Goal: Navigation & Orientation: Find specific page/section

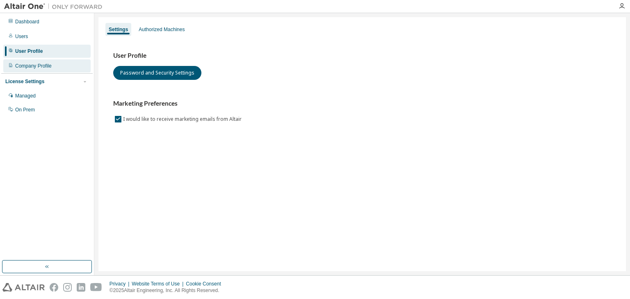
click at [35, 67] on div "Company Profile" at bounding box center [33, 66] width 36 height 7
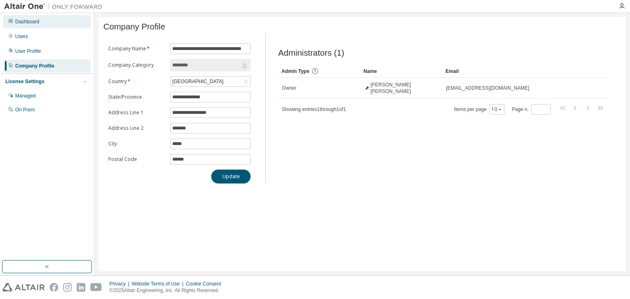
click at [28, 22] on div "Dashboard" at bounding box center [27, 21] width 24 height 7
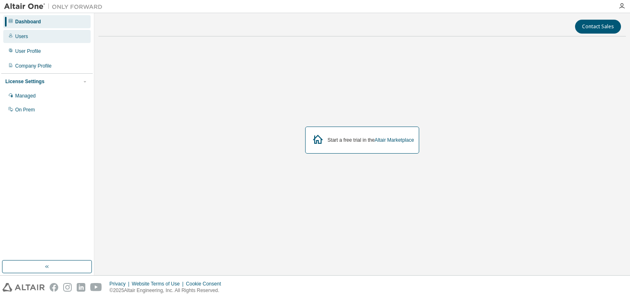
click at [31, 33] on div "Users" at bounding box center [46, 36] width 87 height 13
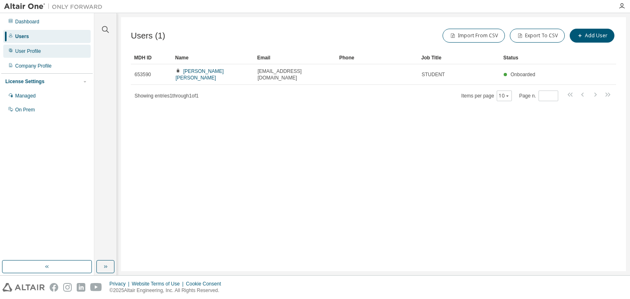
click at [64, 49] on div "User Profile" at bounding box center [46, 51] width 87 height 13
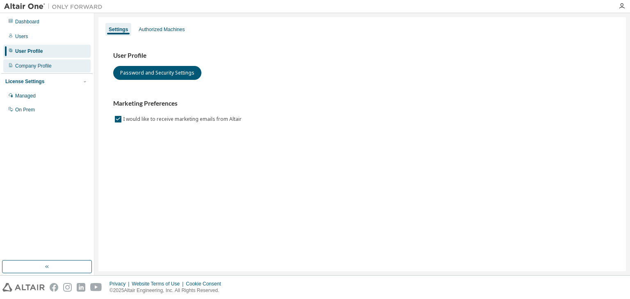
click at [66, 63] on div "Company Profile" at bounding box center [46, 65] width 87 height 13
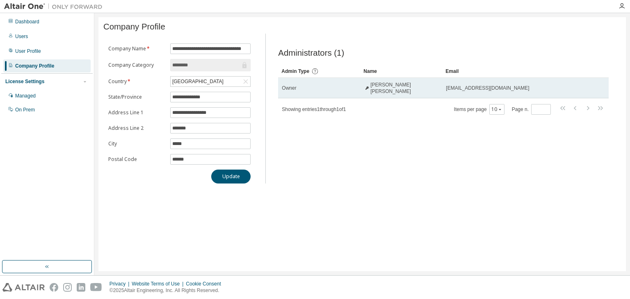
click at [400, 92] on span "[PERSON_NAME] [PERSON_NAME]" at bounding box center [404, 88] width 68 height 13
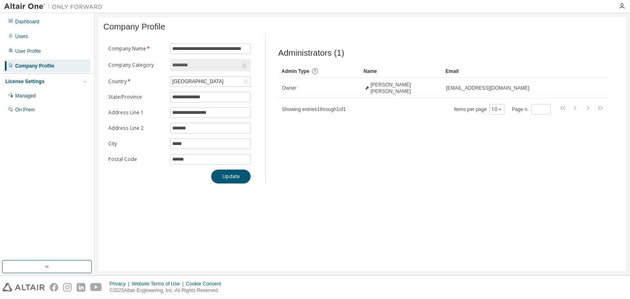
click at [345, 124] on div "Administrators (1) Clear Load Save Save As Field Operator Value Select filter S…" at bounding box center [443, 111] width 350 height 145
click at [20, 25] on div "Dashboard" at bounding box center [46, 21] width 87 height 13
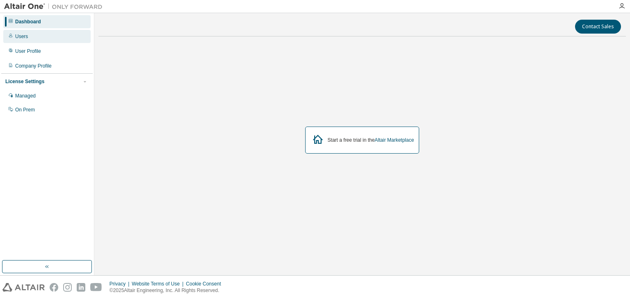
click at [27, 35] on div "Users" at bounding box center [21, 36] width 13 height 7
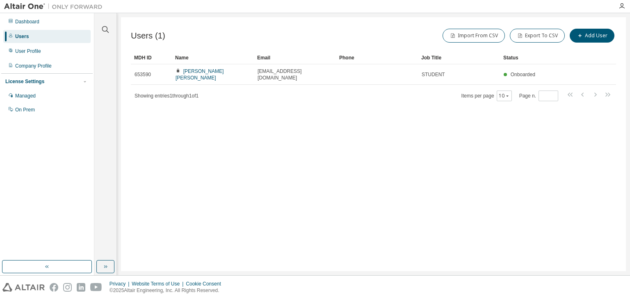
click at [264, 78] on div "MDH ID Name Email Phone Job Title Status 653590 [PERSON_NAME] [PERSON_NAME] [EM…" at bounding box center [373, 76] width 485 height 50
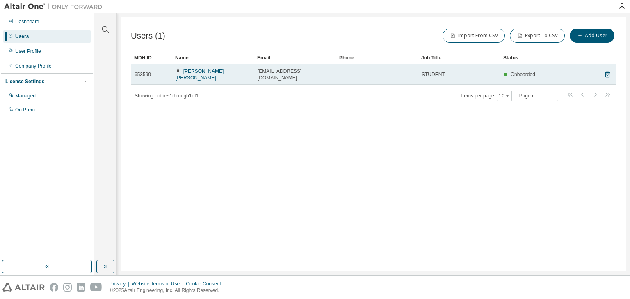
click at [264, 73] on span "[EMAIL_ADDRESS][DOMAIN_NAME]" at bounding box center [294, 74] width 75 height 13
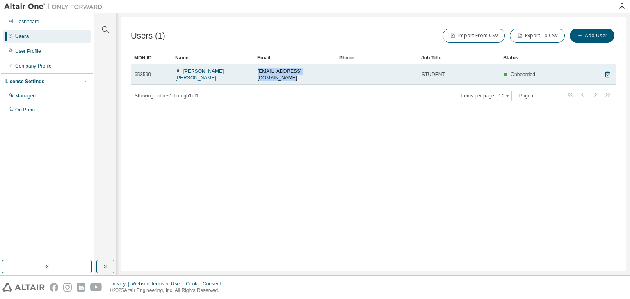
click at [264, 73] on span "[EMAIL_ADDRESS][DOMAIN_NAME]" at bounding box center [294, 74] width 75 height 13
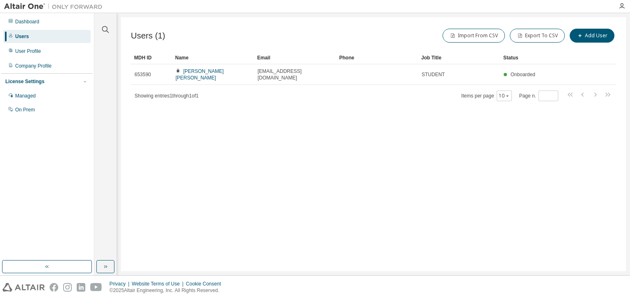
click at [200, 107] on div "Users (1) Import From CSV Export To CSV Add User Clear Load Save Save As Field …" at bounding box center [373, 144] width 505 height 254
click at [15, 101] on div "Managed" at bounding box center [46, 95] width 87 height 13
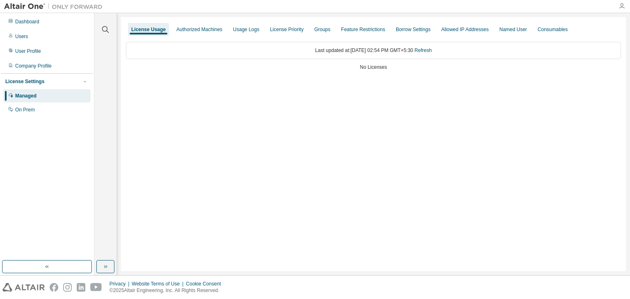
click at [621, 9] on icon "button" at bounding box center [621, 6] width 7 height 7
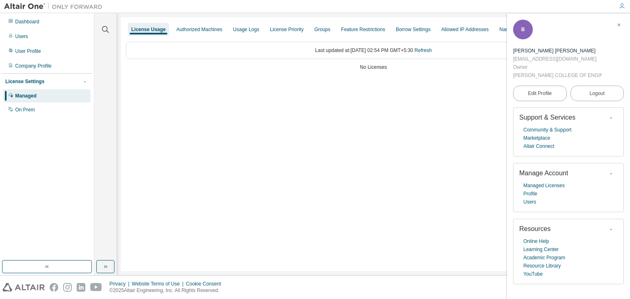
click at [152, 228] on div "License Usage Authorized Machines Usage Logs License Priority Groups Feature Re…" at bounding box center [373, 144] width 505 height 254
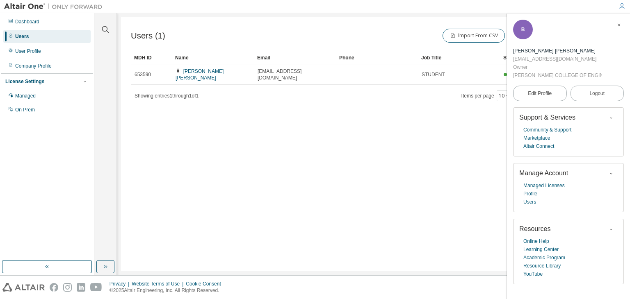
click at [618, 28] on span "button" at bounding box center [618, 24] width 8 height 13
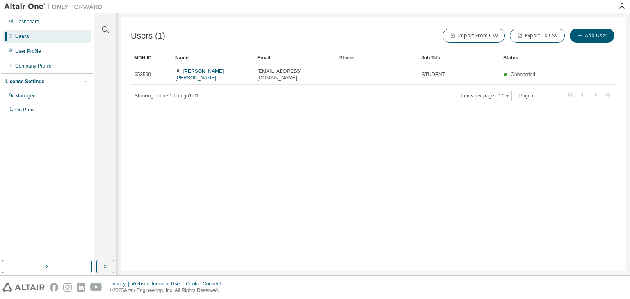
click at [15, 2] on img at bounding box center [55, 6] width 102 height 8
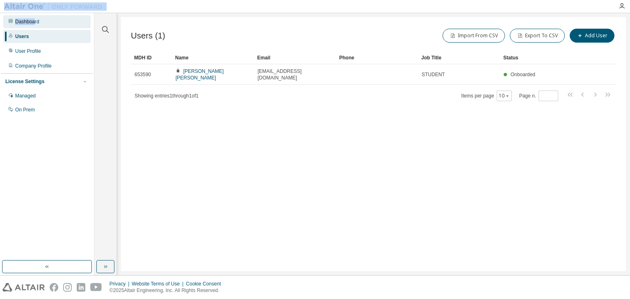
drag, startPoint x: 73, startPoint y: 0, endPoint x: 34, endPoint y: 20, distance: 43.4
click at [34, 20] on div "Dashboard Users User Profile Company Profile License Settings Managed On Prem C…" at bounding box center [315, 149] width 630 height 299
click at [34, 20] on div "Dashboard" at bounding box center [27, 21] width 24 height 7
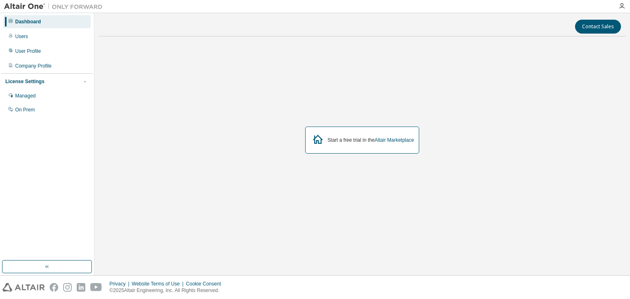
click at [24, 284] on img at bounding box center [23, 287] width 42 height 9
